Goal: Understand site structure: Understand site structure

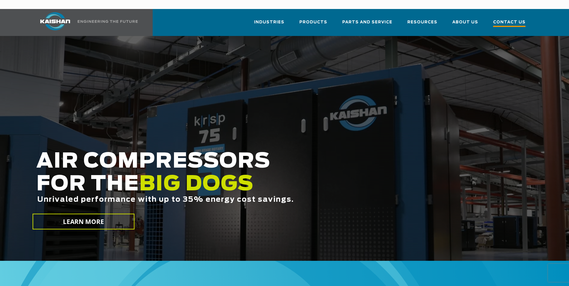
click at [505, 19] on span "Contact Us" at bounding box center [509, 23] width 32 height 8
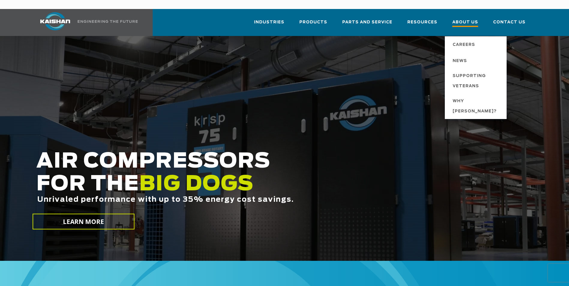
click at [461, 19] on span "About Us" at bounding box center [465, 23] width 26 height 8
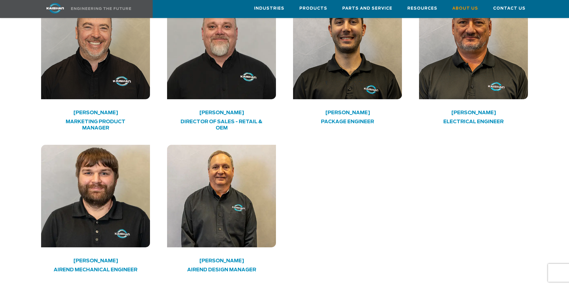
scroll to position [1709, 0]
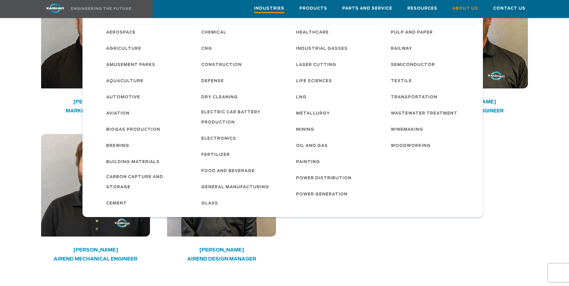
click at [284, 11] on span "Industries" at bounding box center [269, 9] width 30 height 8
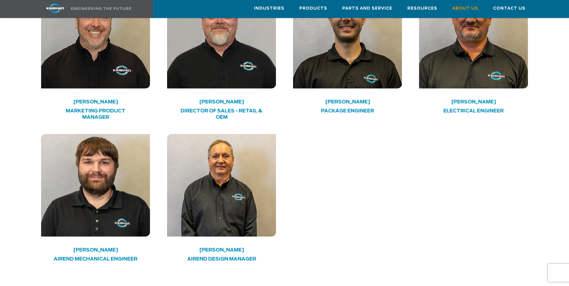
click at [73, 12] on img at bounding box center [55, 8] width 45 height 10
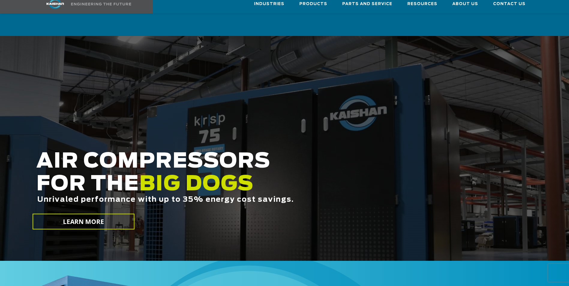
scroll to position [180, 0]
